Goal: Check status: Check status

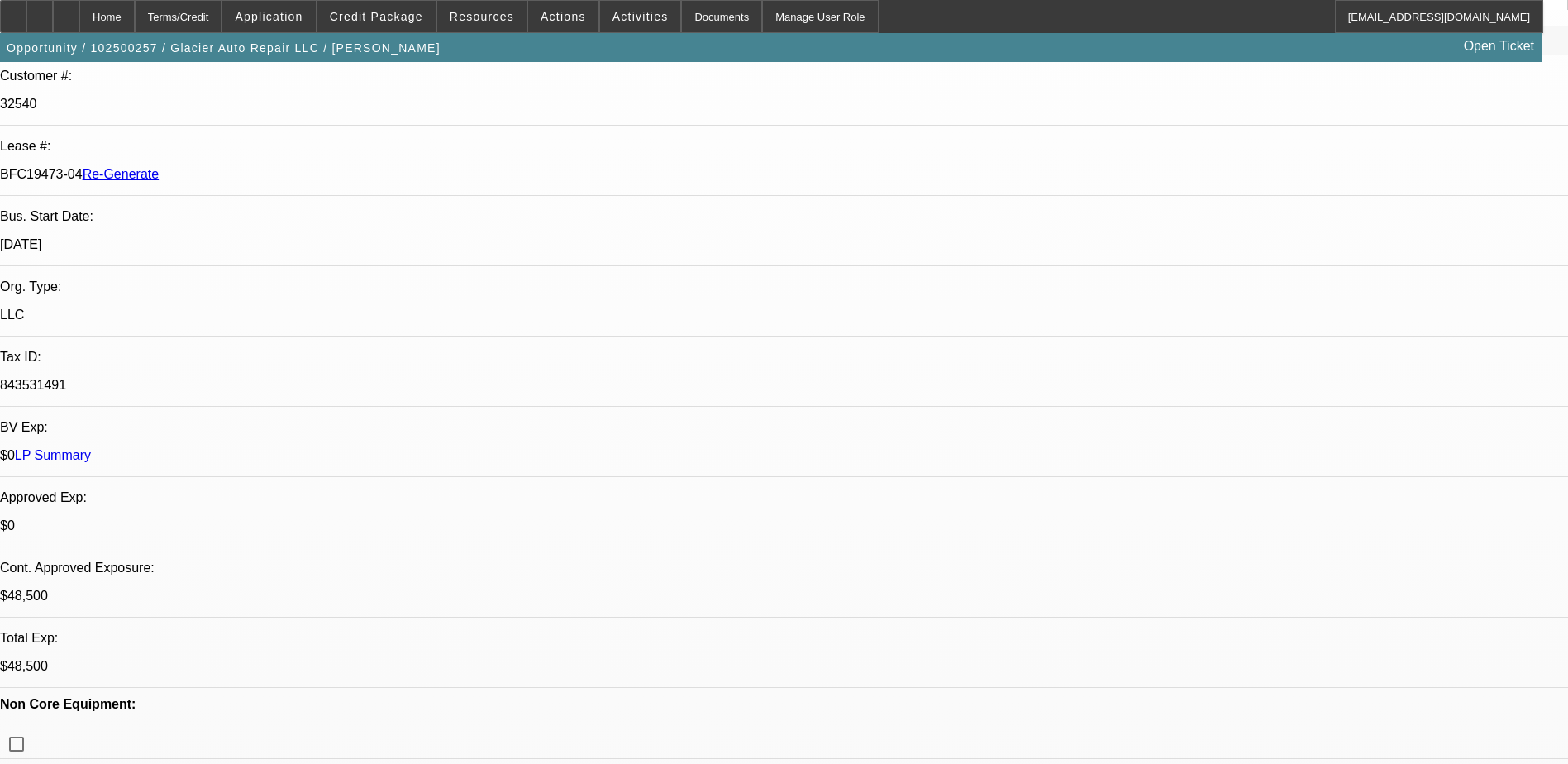
select select "0"
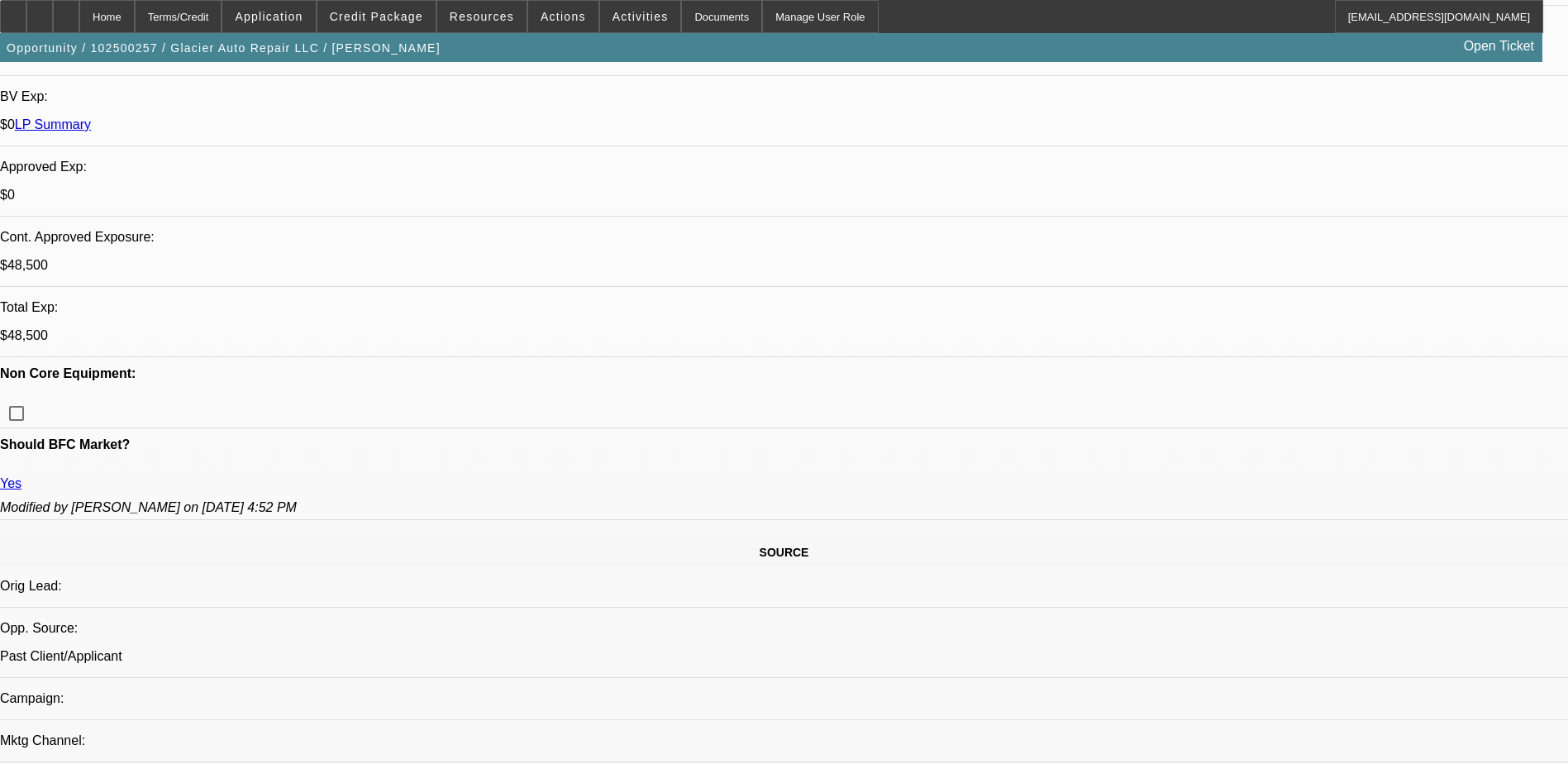
select select "1"
select select "2"
select select "6"
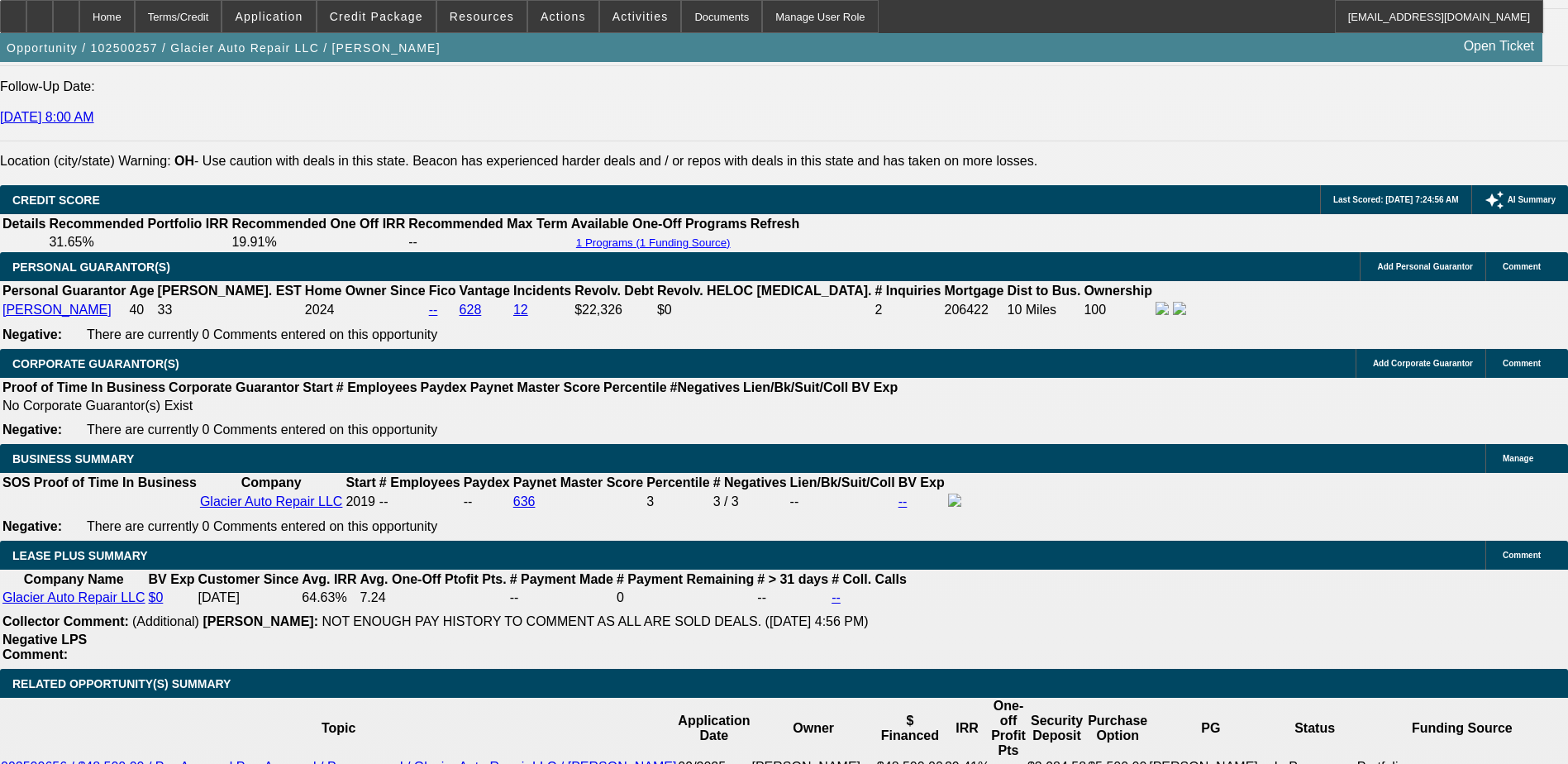
scroll to position [2398, 0]
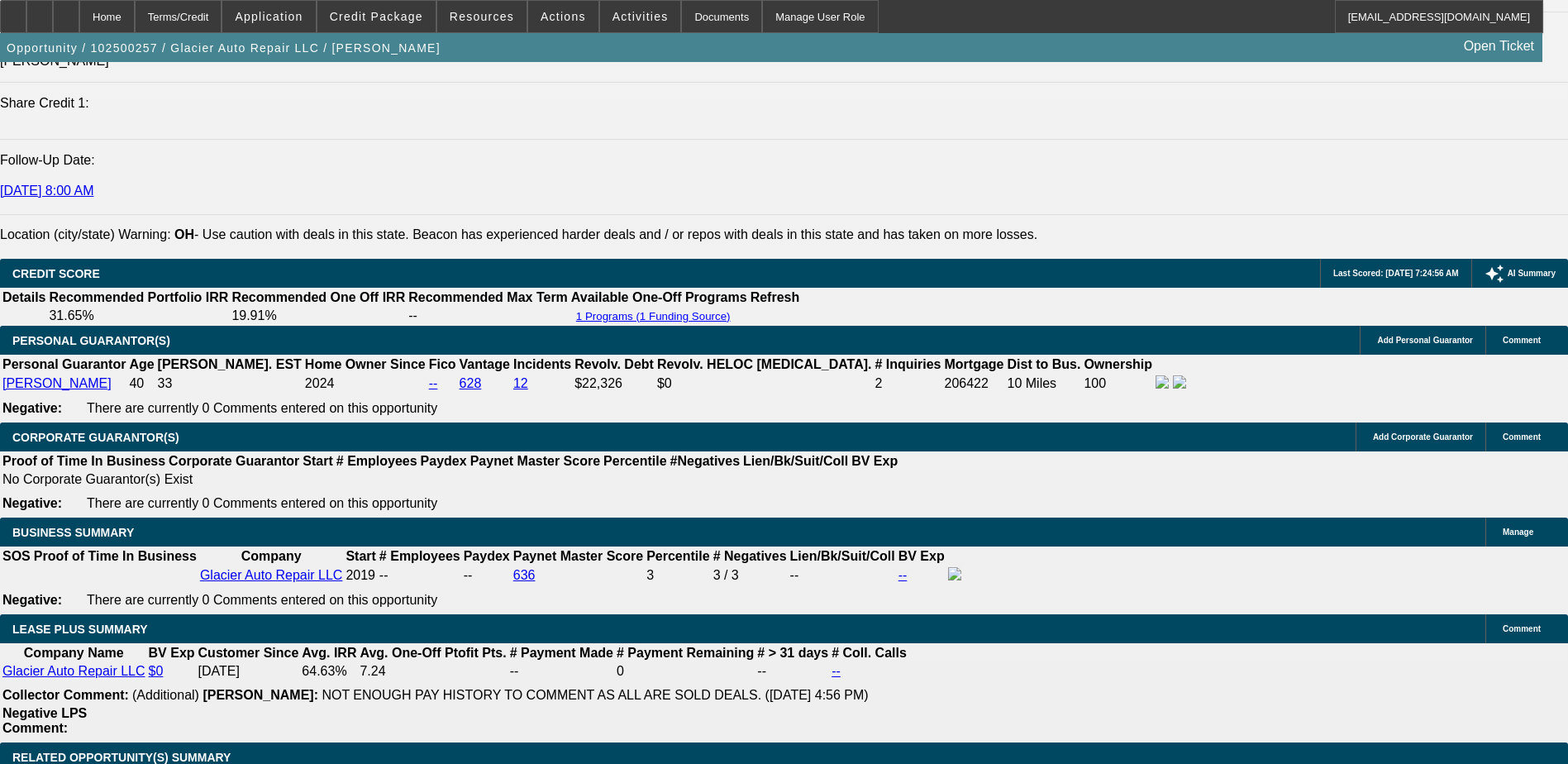
scroll to position [2341, 0]
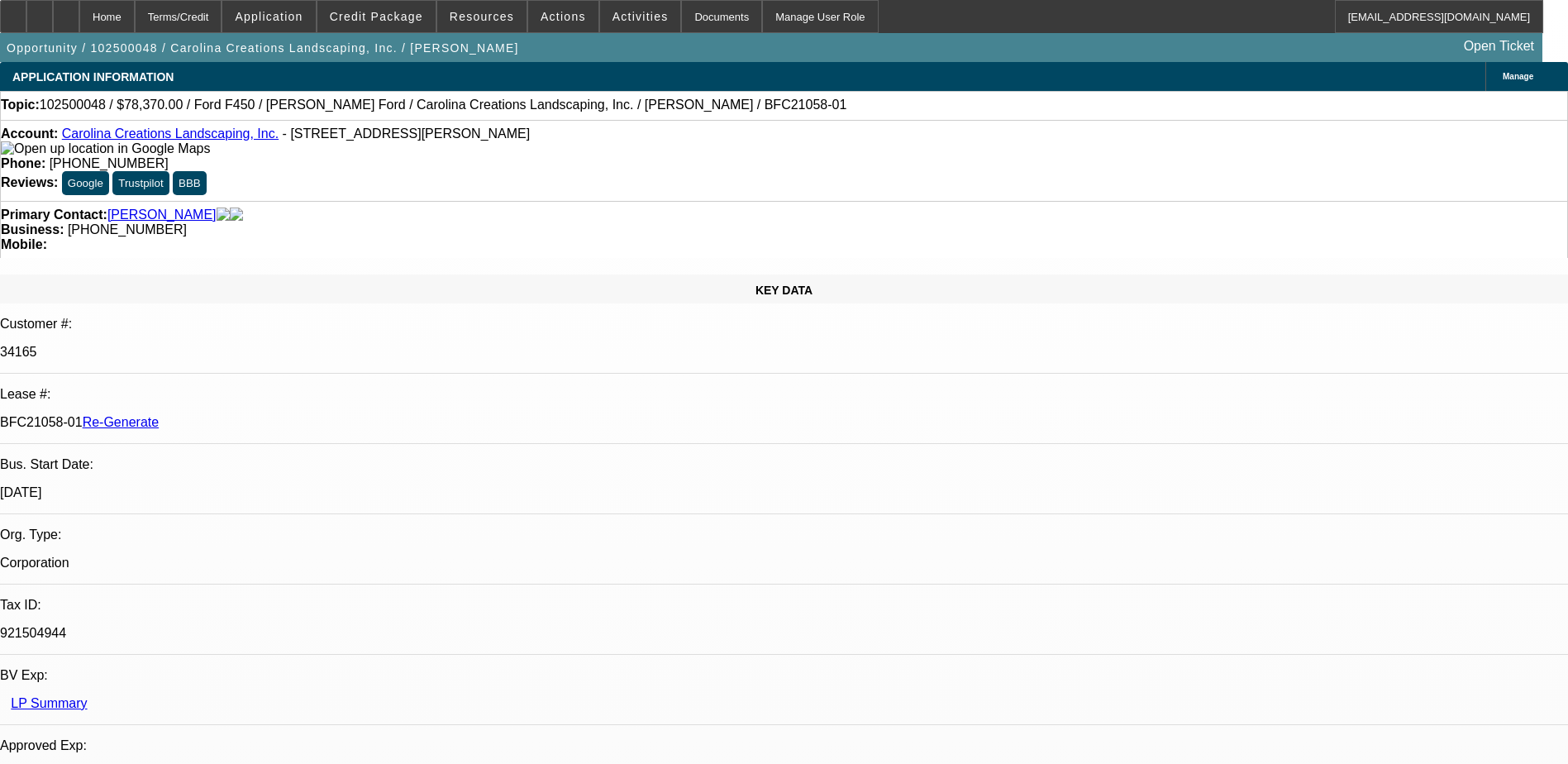
select select "0"
select select "0.1"
select select "0"
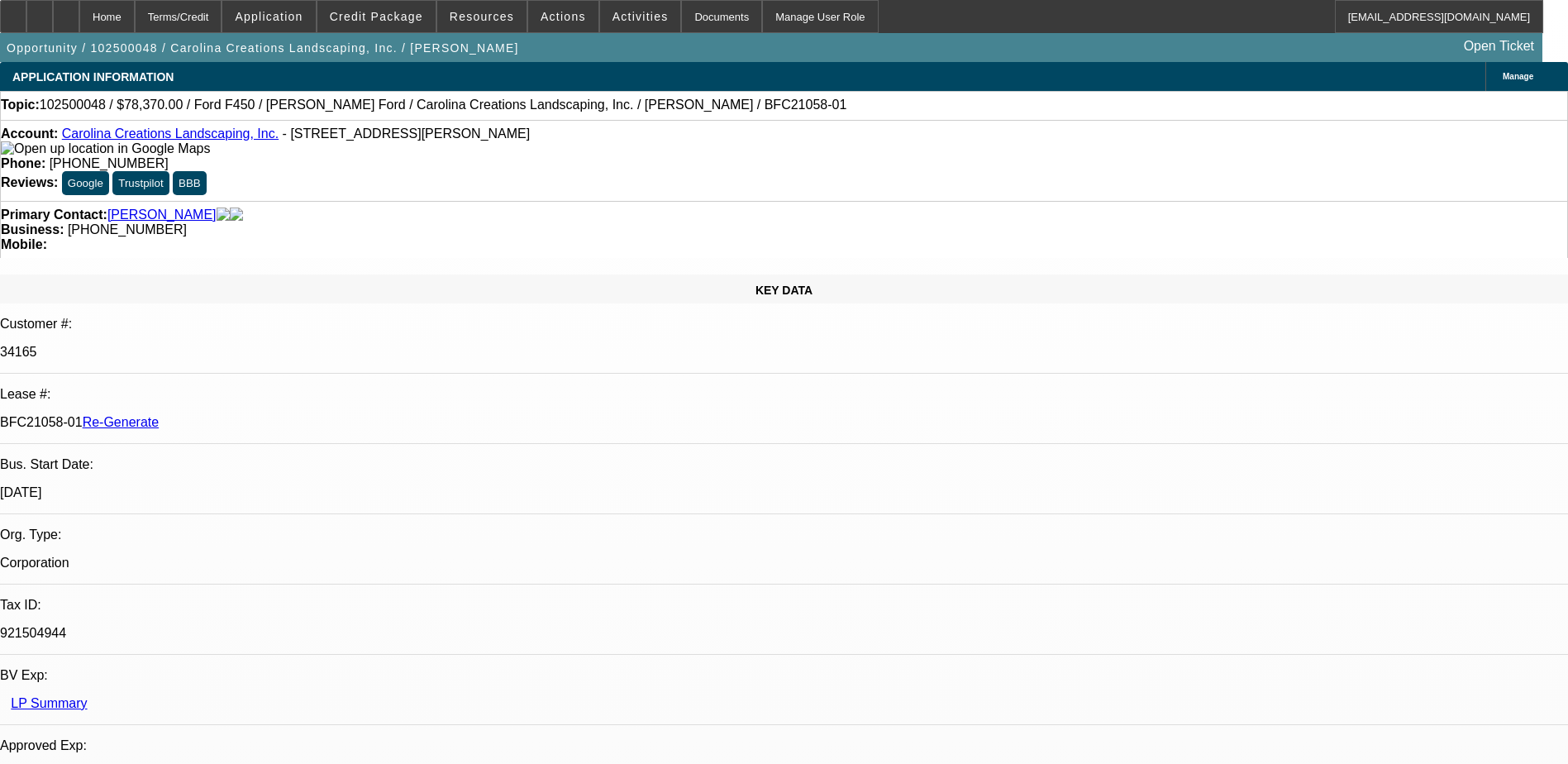
select select "0.1"
select select "0"
select select "0.1"
select select "0"
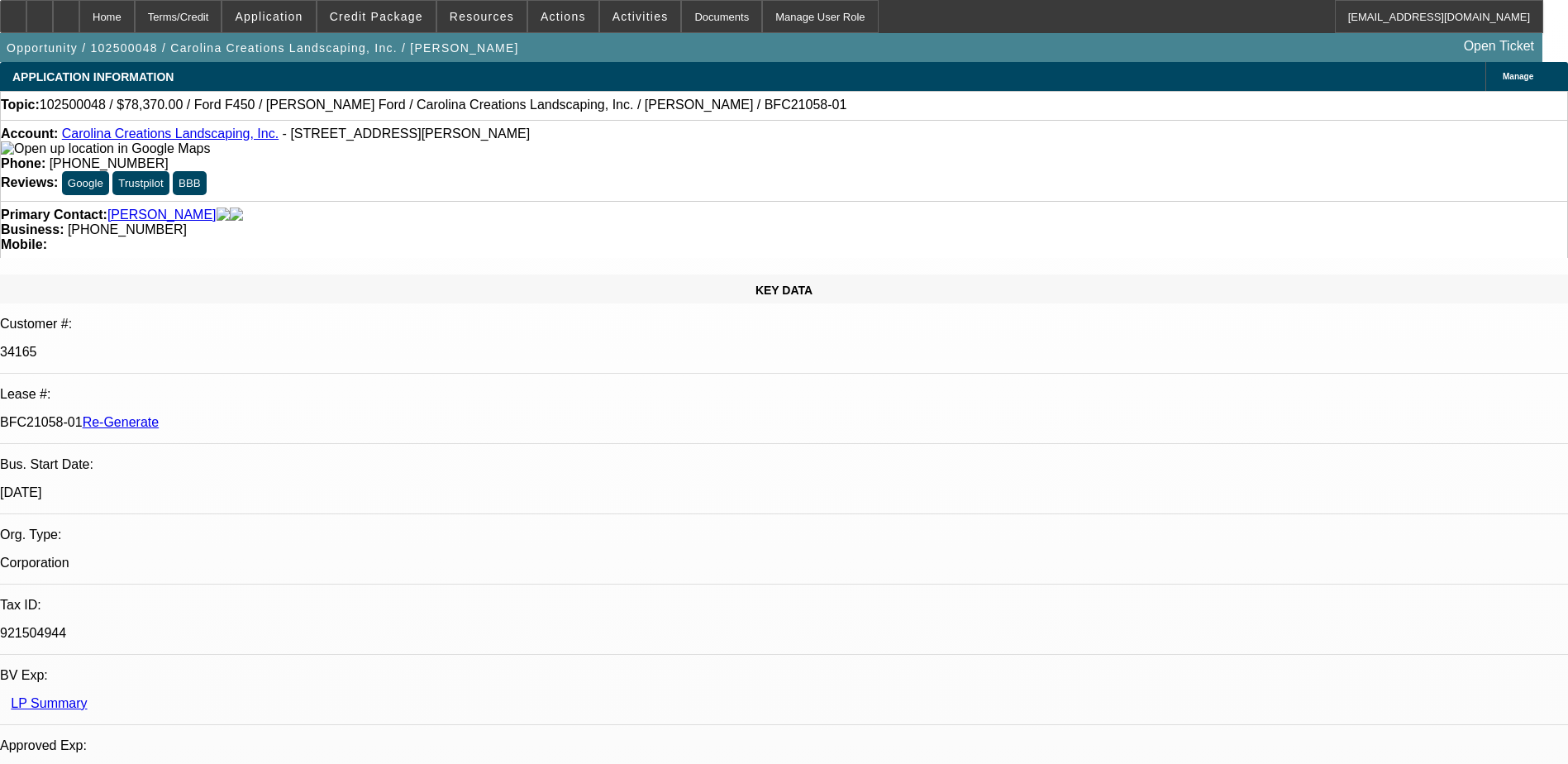
select select "0"
select select "0.1"
select select "1"
select select "4"
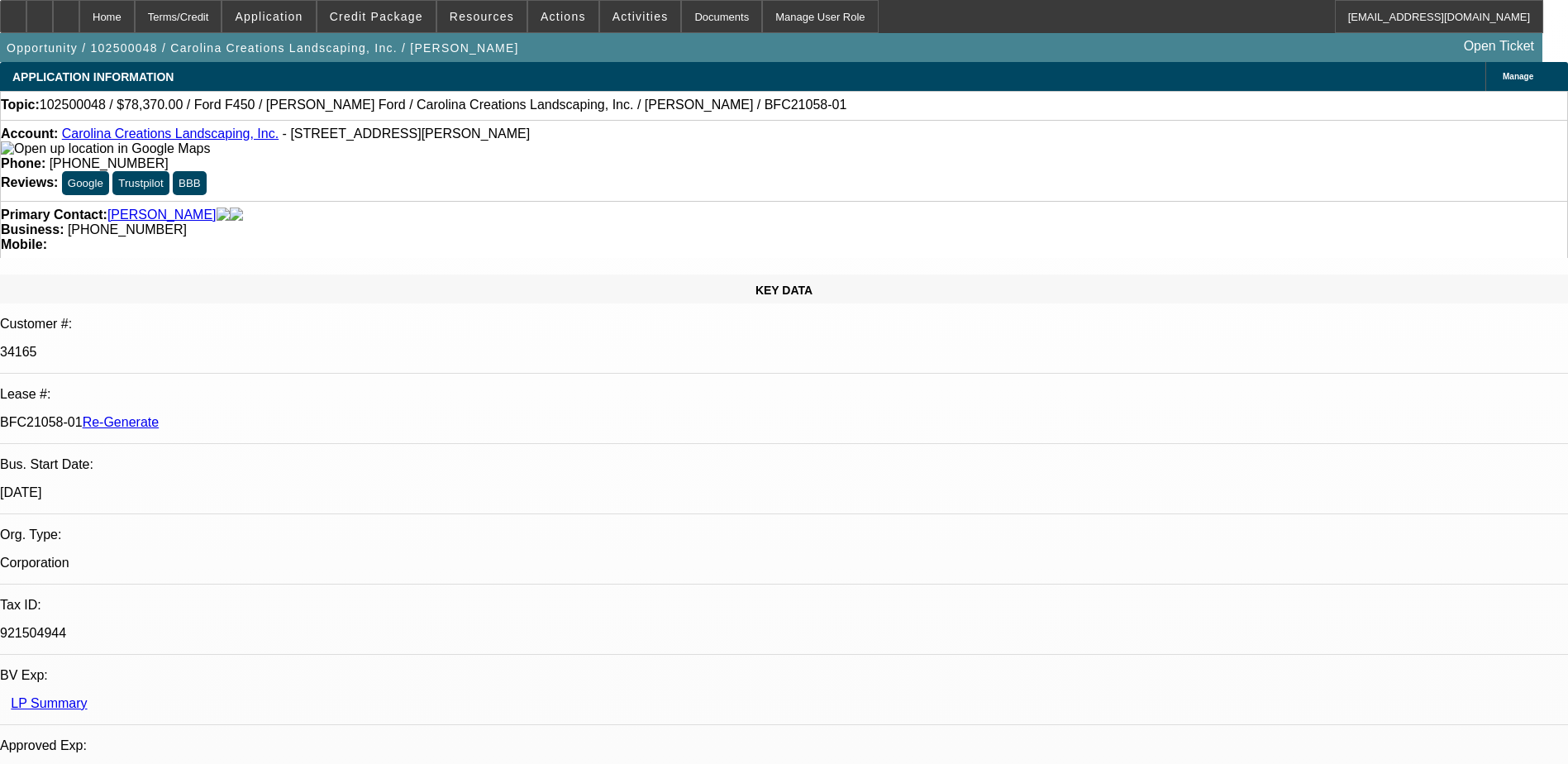
select select "1"
select select "4"
select select "1"
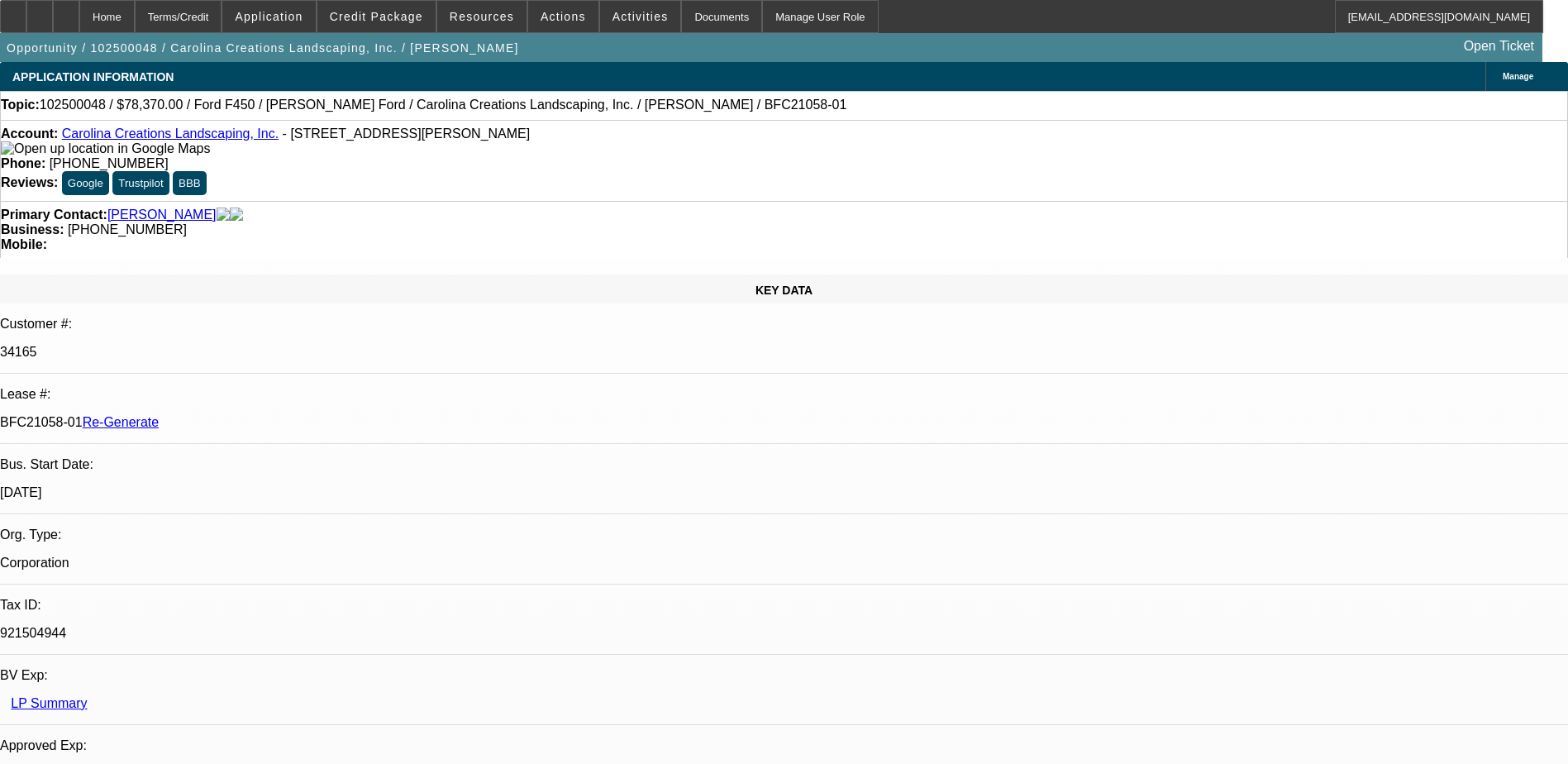
select select "4"
select select "1"
select select "4"
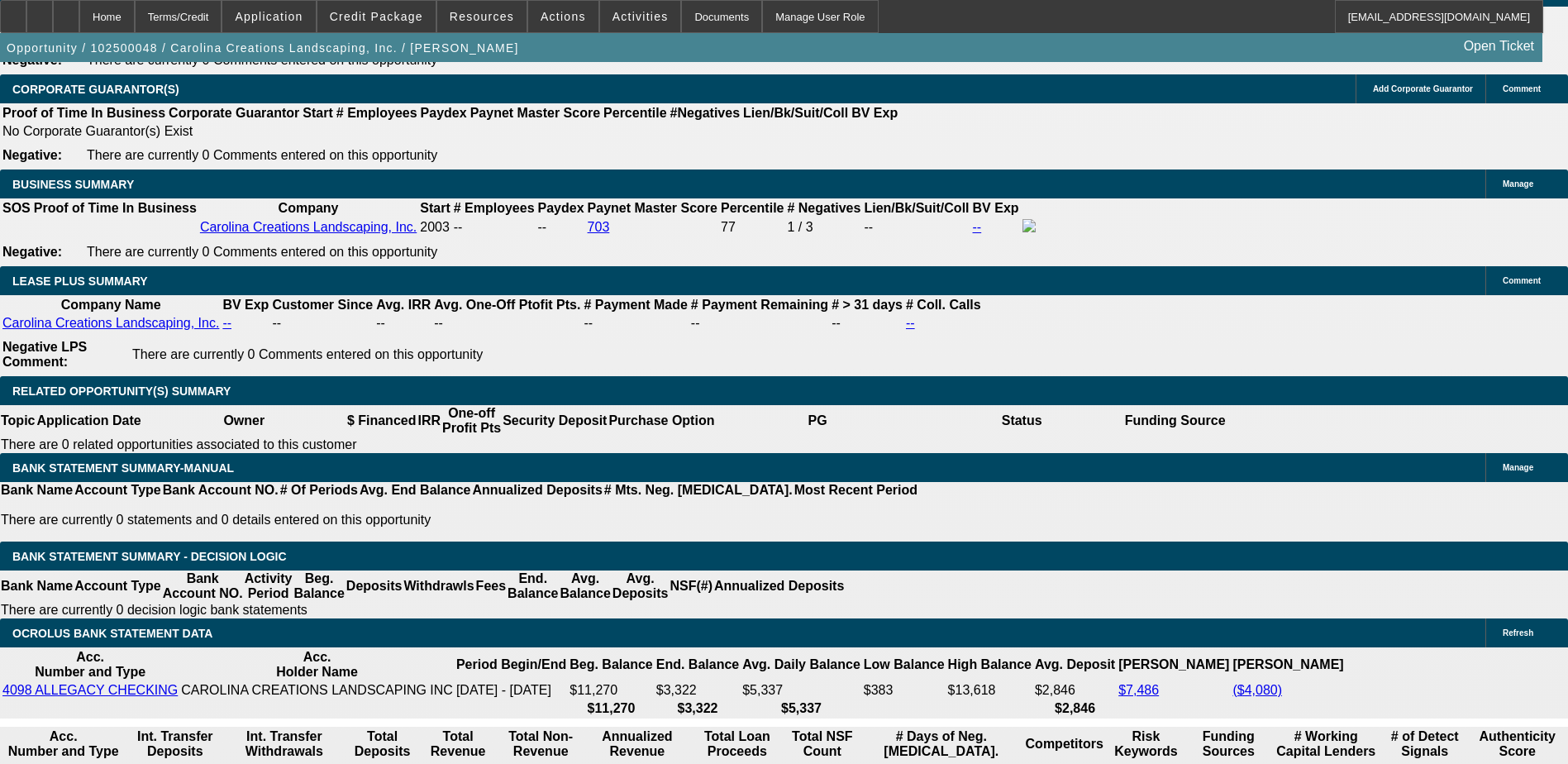
scroll to position [2741, 0]
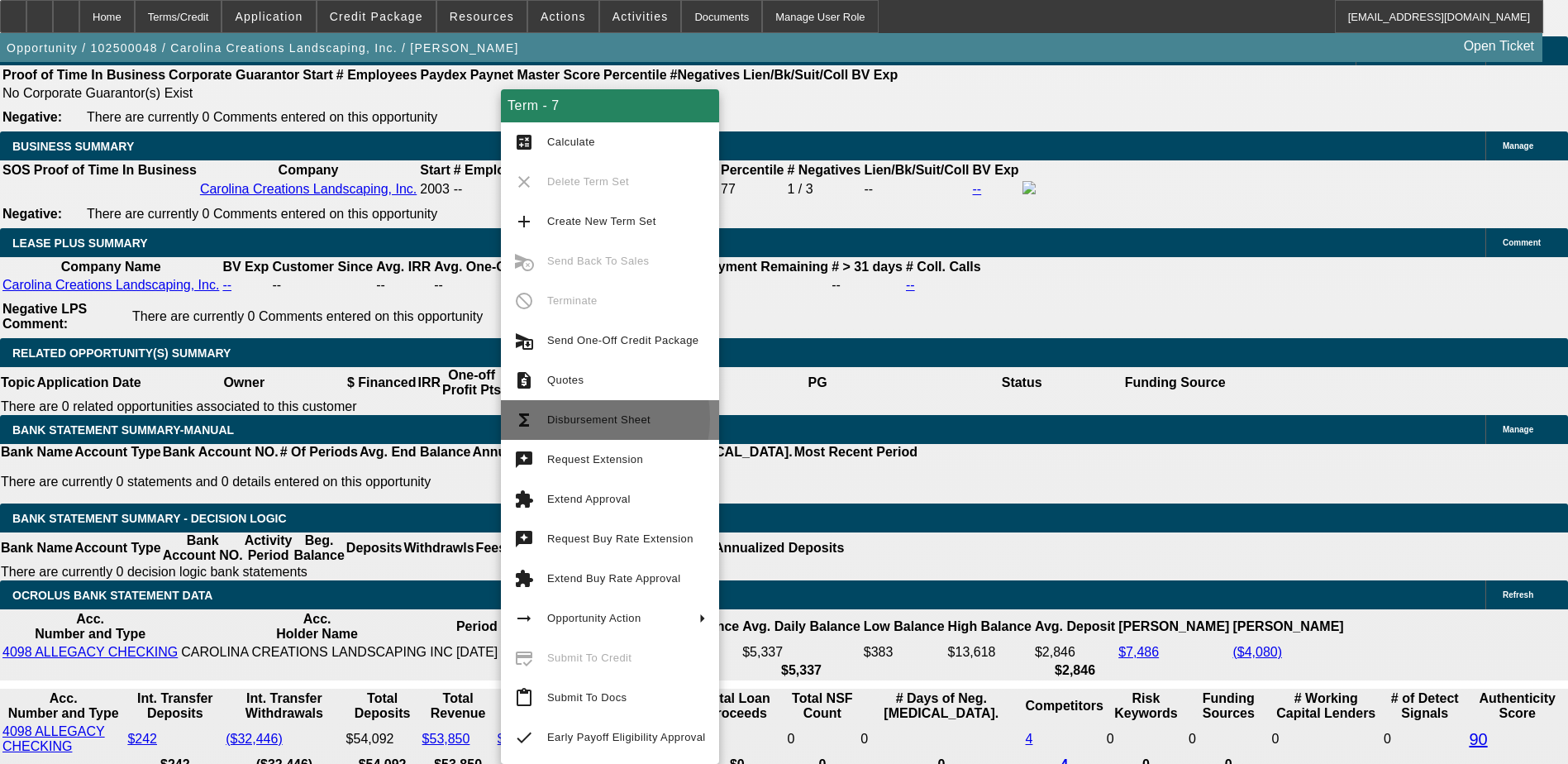
click at [590, 419] on span "Disbursement Sheet" at bounding box center [599, 420] width 103 height 12
